Goal: Task Accomplishment & Management: Manage account settings

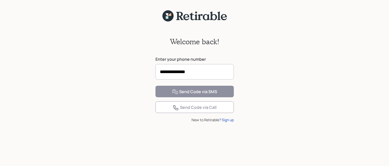
type input "**********"
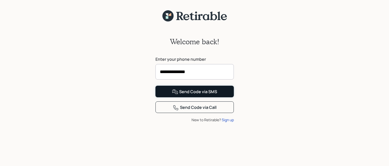
click at [214, 95] on div "Send Code via SMS" at bounding box center [194, 92] width 45 height 6
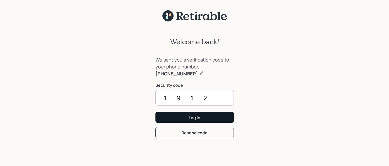
type input "1912"
click at [187, 117] on button "Log In" at bounding box center [195, 117] width 78 height 11
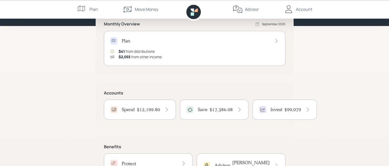
scroll to position [79, 0]
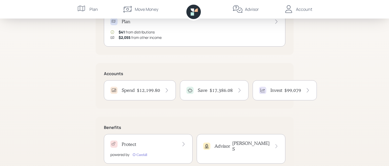
click at [237, 89] on icon at bounding box center [239, 90] width 5 height 5
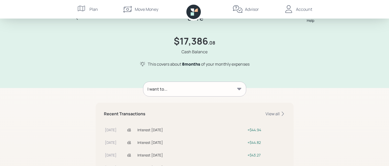
scroll to position [26, 0]
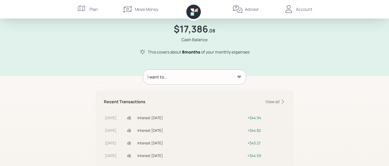
click at [239, 75] on icon at bounding box center [239, 77] width 5 height 5
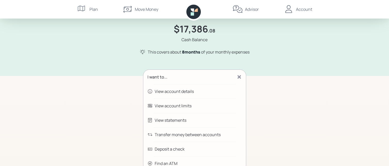
scroll to position [53, 0]
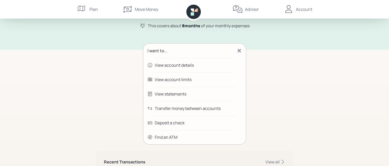
click at [175, 64] on div "View account details" at bounding box center [174, 65] width 39 height 6
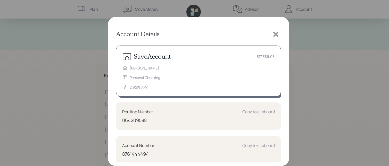
click at [275, 32] on icon at bounding box center [276, 34] width 8 height 8
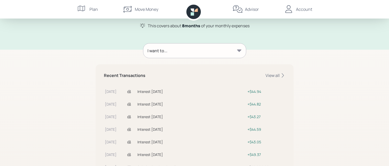
click at [239, 50] on icon at bounding box center [239, 50] width 5 height 5
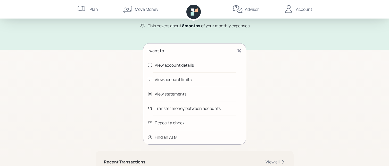
click at [194, 108] on div "Transfer money between accounts" at bounding box center [188, 109] width 66 height 6
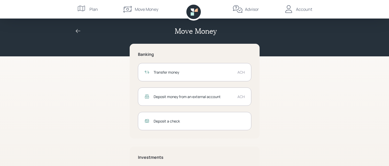
click at [238, 76] on div "Transfer money ACH" at bounding box center [195, 72] width 114 height 18
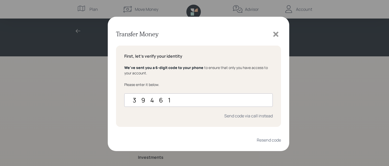
type input "394614"
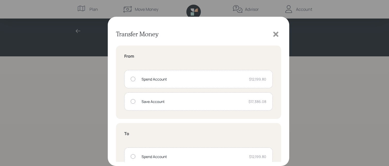
click at [133, 101] on div at bounding box center [133, 101] width 5 height 5
radio input "true"
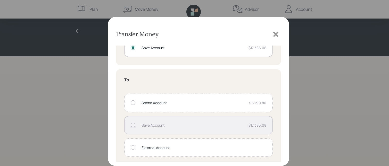
scroll to position [57, 0]
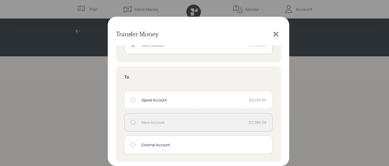
click at [261, 143] on div "External Account" at bounding box center [204, 144] width 125 height 5
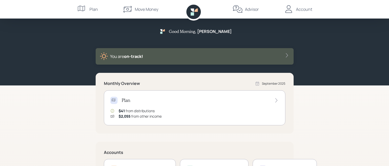
click at [246, 8] on div "Advisor" at bounding box center [252, 9] width 14 height 6
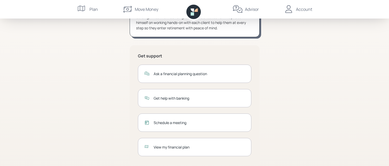
scroll to position [86, 0]
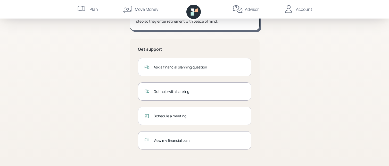
click at [154, 141] on div "View my financial plan" at bounding box center [195, 141] width 114 height 18
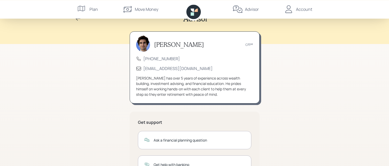
scroll to position [10, 0]
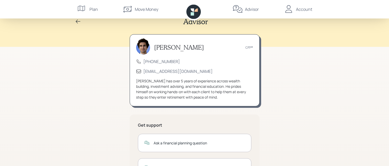
click at [192, 15] on icon at bounding box center [192, 13] width 3 height 3
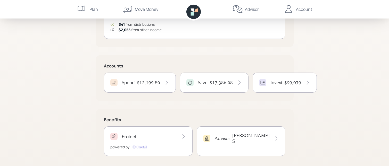
scroll to position [93, 0]
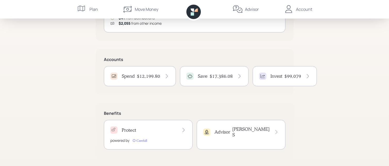
click at [277, 130] on icon at bounding box center [276, 132] width 5 height 5
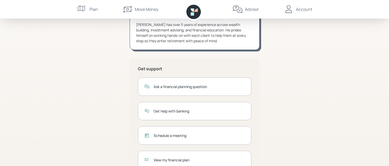
scroll to position [86, 0]
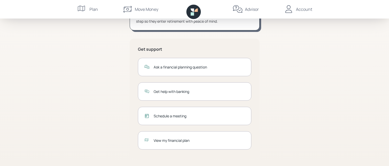
click at [155, 117] on div "Schedule a meeting" at bounding box center [199, 116] width 91 height 5
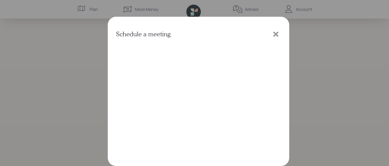
click at [275, 34] on icon at bounding box center [276, 34] width 8 height 8
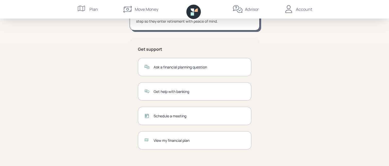
click at [308, 9] on div "Account" at bounding box center [304, 9] width 16 height 6
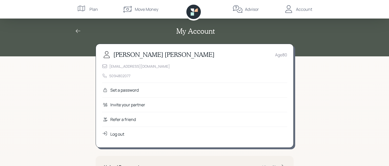
scroll to position [78, 0]
